Goal: Obtain resource: Download file/media

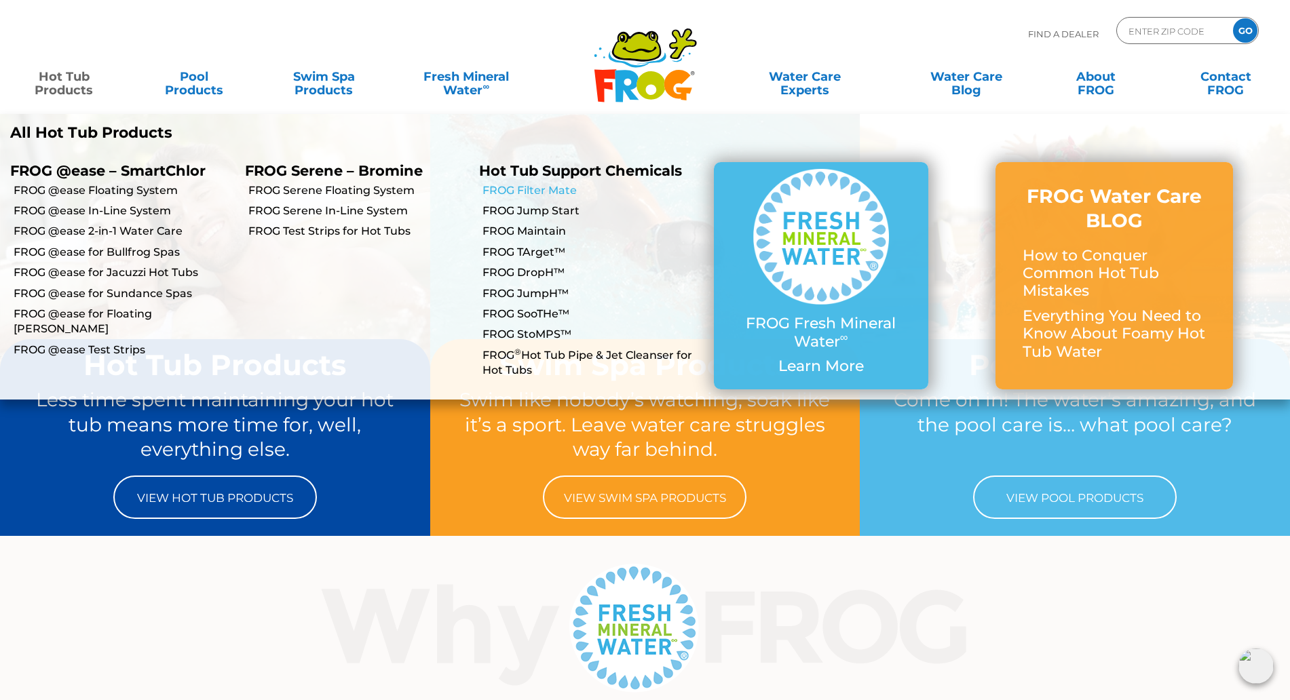
click at [542, 191] on link "FROG Filter Mate" at bounding box center [592, 190] width 221 height 15
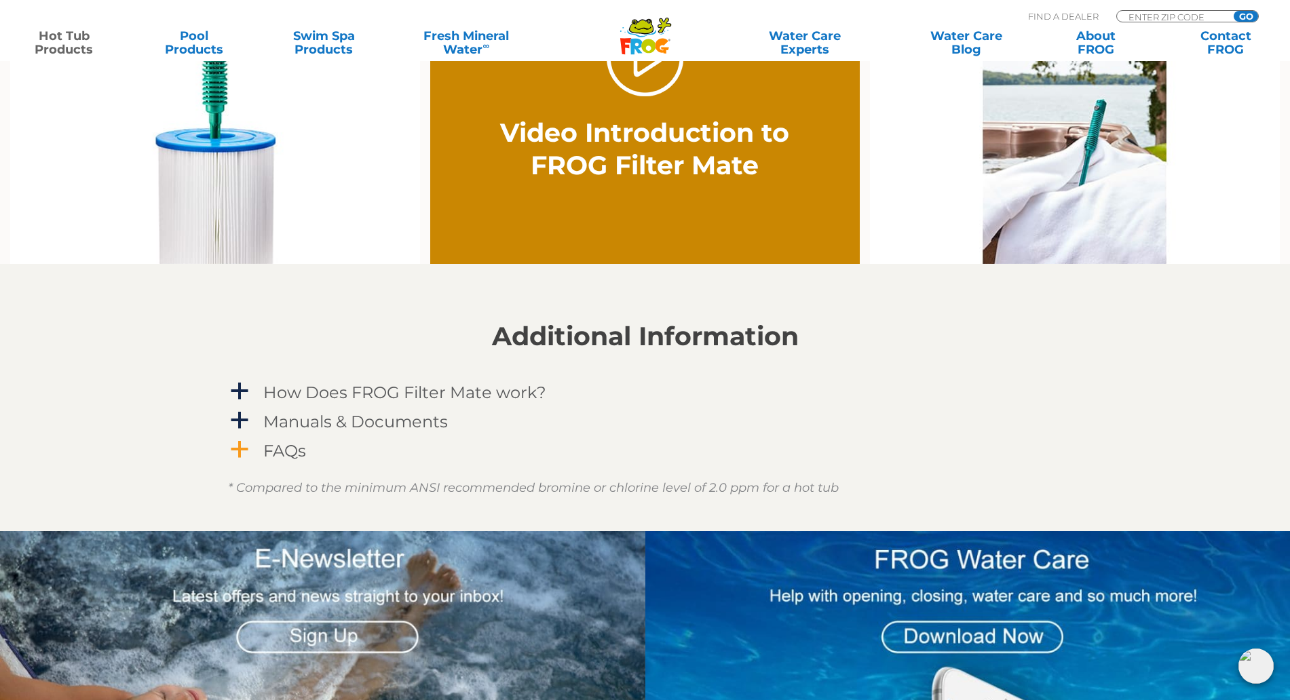
scroll to position [1018, 0]
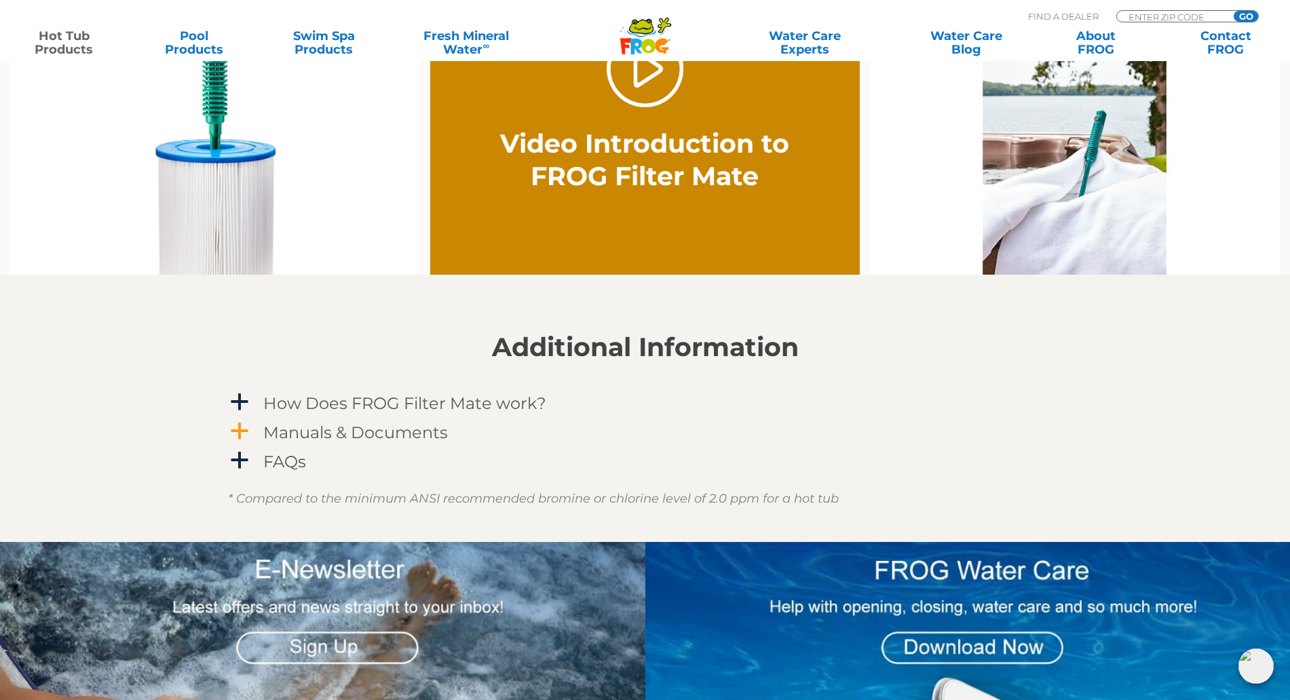
click at [404, 430] on h4 "Manuals & Documents" at bounding box center [355, 432] width 185 height 18
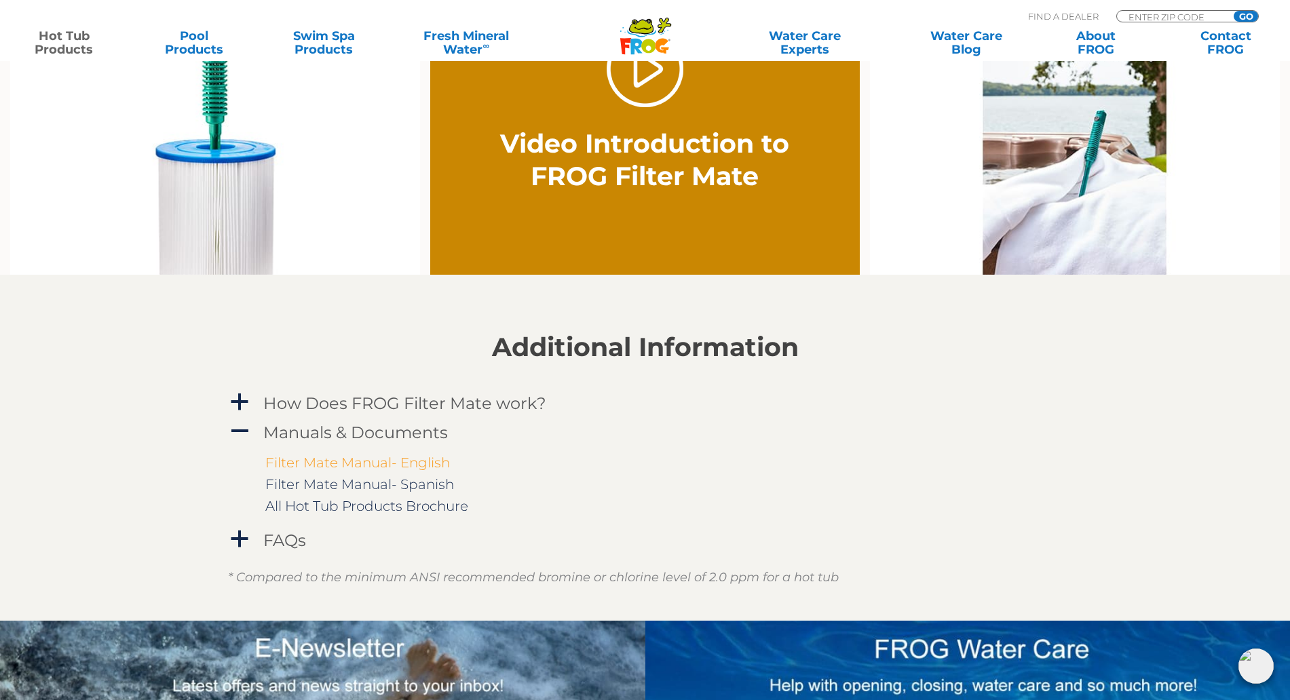
click at [424, 461] on link "Filter Mate Manual- English" at bounding box center [357, 463] width 185 height 16
